Goal: Task Accomplishment & Management: Use online tool/utility

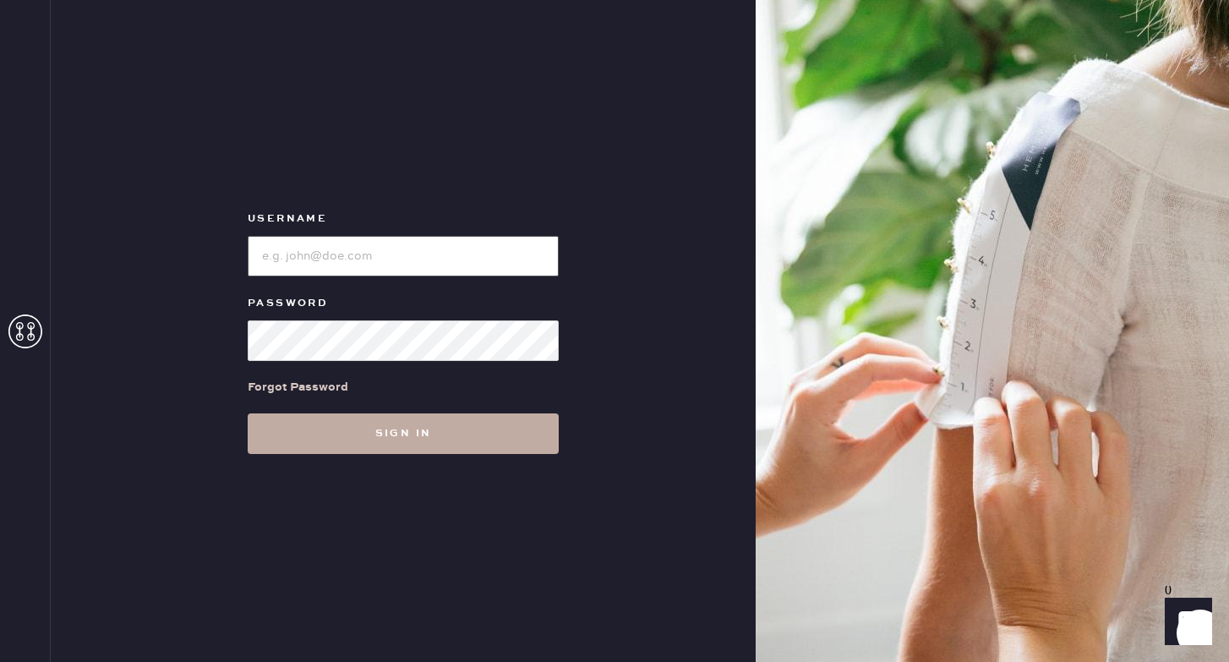
type input "reformationponce"
click at [348, 445] on button "Sign in" at bounding box center [403, 433] width 311 height 41
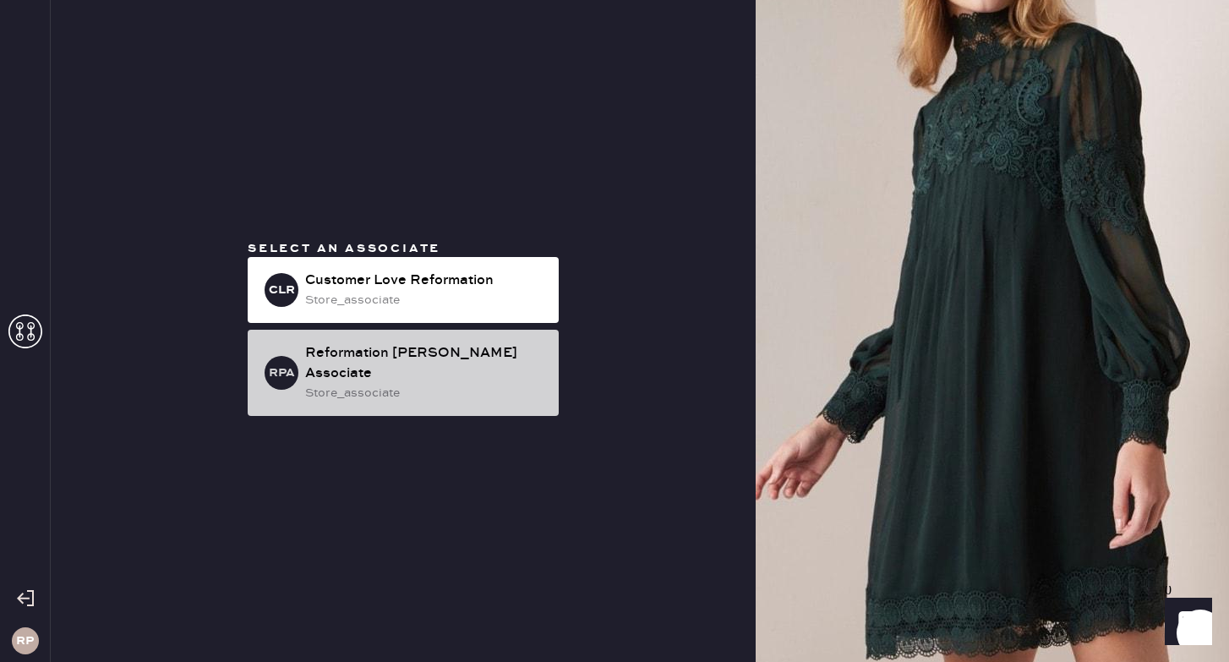
click at [480, 364] on div "Reformation [PERSON_NAME] Associate" at bounding box center [425, 363] width 240 height 41
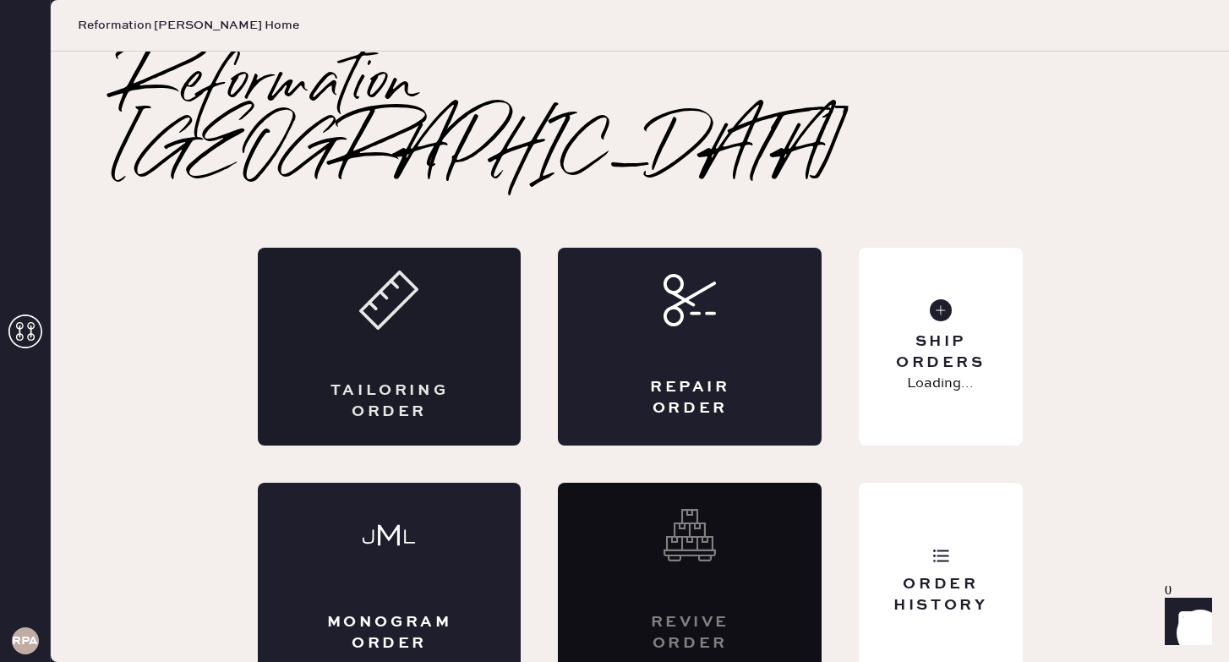
click at [440, 309] on div "Tailoring Order" at bounding box center [390, 347] width 264 height 198
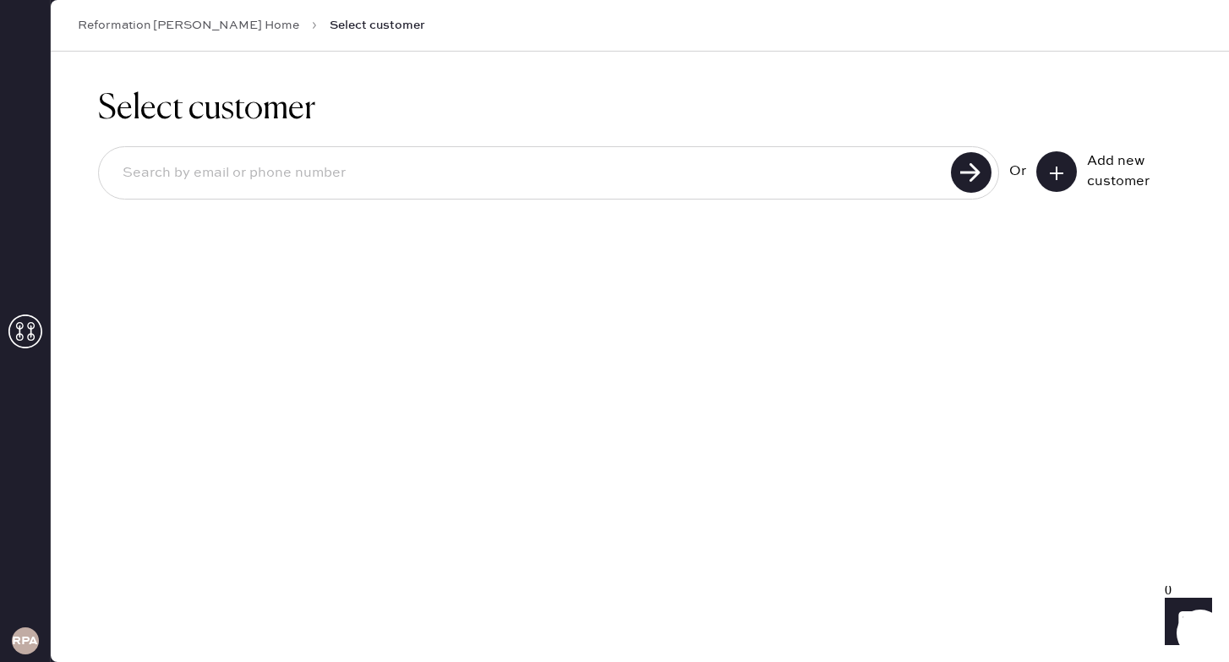
click at [1058, 177] on icon at bounding box center [1056, 173] width 17 height 17
